Goal: Find specific page/section: Find specific page/section

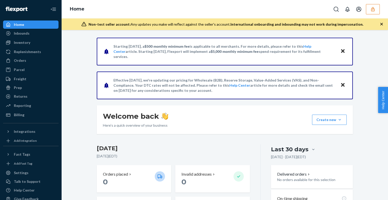
click at [149, 12] on div "Home" at bounding box center [225, 9] width 326 height 18
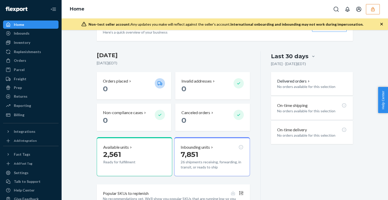
scroll to position [93, 0]
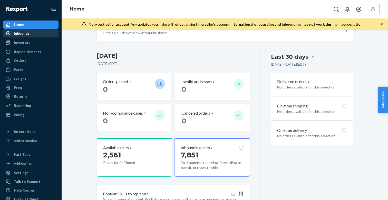
click at [34, 34] on div "Inbounds" at bounding box center [31, 33] width 54 height 7
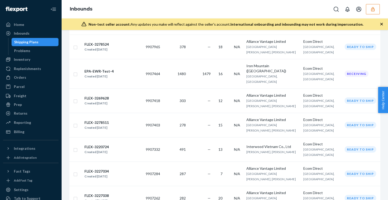
scroll to position [431, 0]
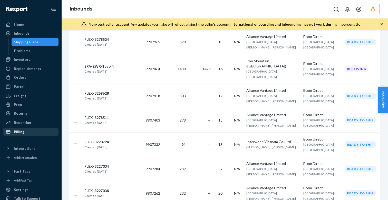
click at [25, 131] on div "Billing" at bounding box center [31, 131] width 54 height 7
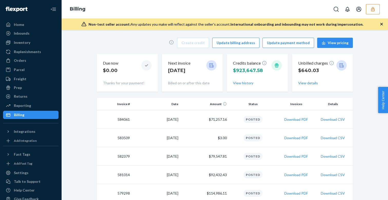
click at [75, 109] on div "Create credit Update billing address Update payment method View pricing Due now…" at bounding box center [224, 165] width 318 height 260
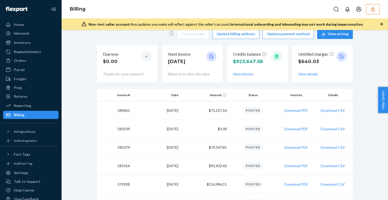
scroll to position [89, 0]
